Goal: Check status: Check status

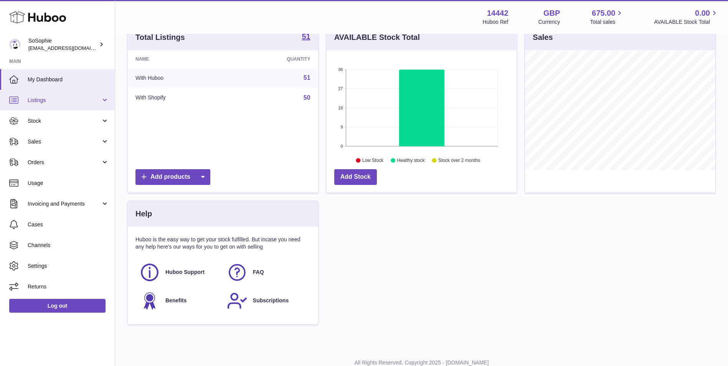
scroll to position [115, 0]
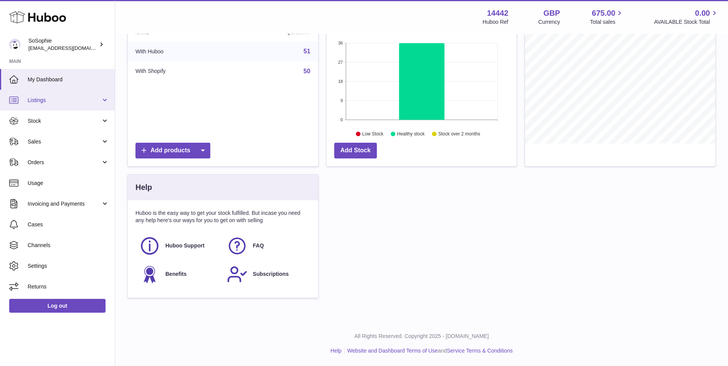
click at [76, 98] on span "Listings" at bounding box center [64, 100] width 73 height 7
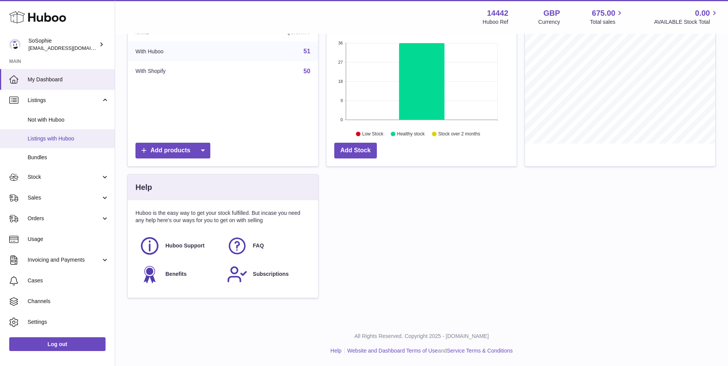
click at [69, 140] on span "Listings with Huboo" at bounding box center [68, 138] width 81 height 7
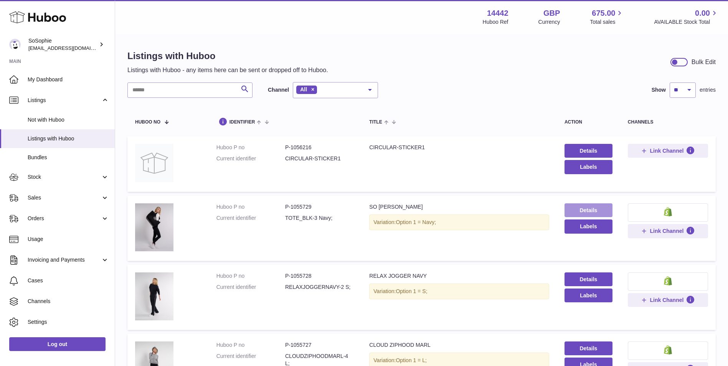
click at [598, 215] on link "Details" at bounding box center [588, 210] width 48 height 14
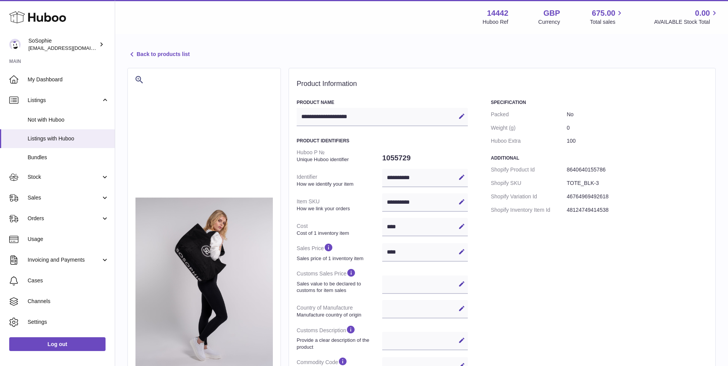
select select
select select "***"
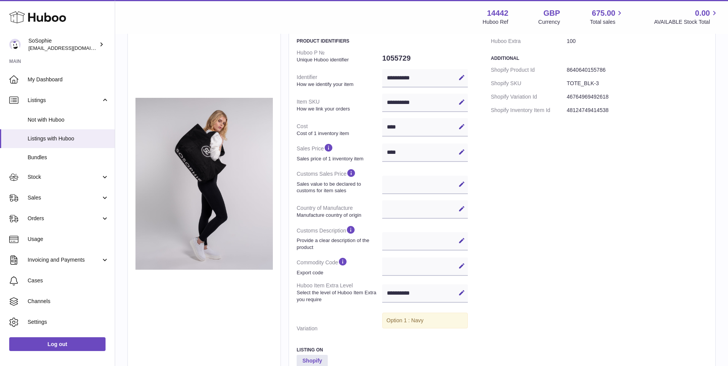
scroll to position [82, 0]
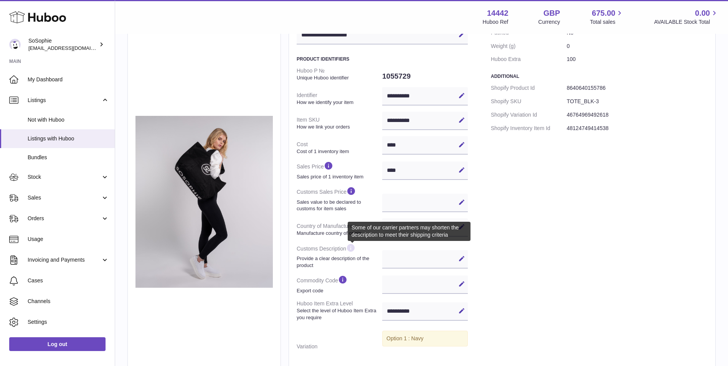
click at [354, 250] on icon at bounding box center [350, 248] width 9 height 10
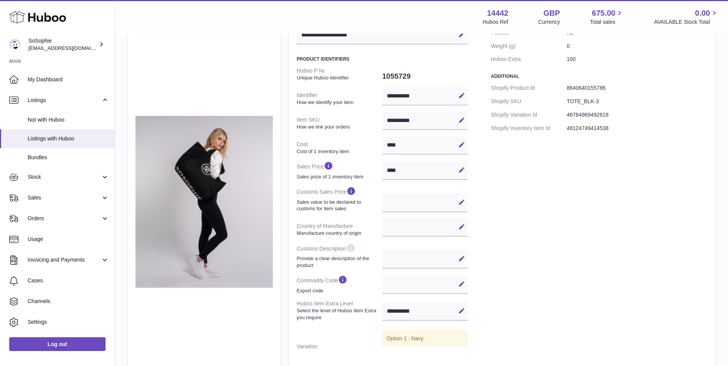
click at [352, 248] on icon at bounding box center [350, 248] width 9 height 10
